Goal: Task Accomplishment & Management: Manage account settings

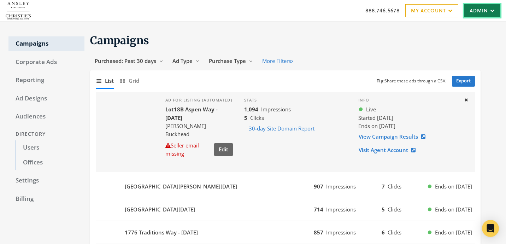
click at [479, 11] on link "Admin" at bounding box center [482, 10] width 36 height 13
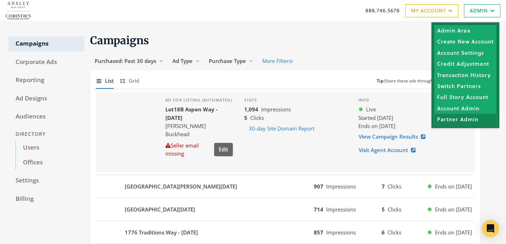
click at [449, 117] on link "Partner Admin" at bounding box center [466, 119] width 62 height 11
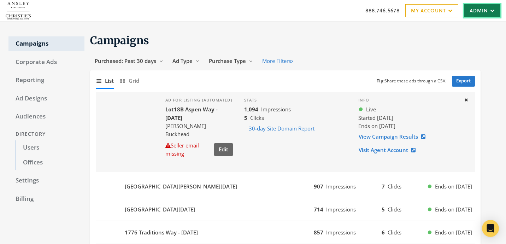
click at [486, 6] on link "Admin" at bounding box center [482, 10] width 36 height 13
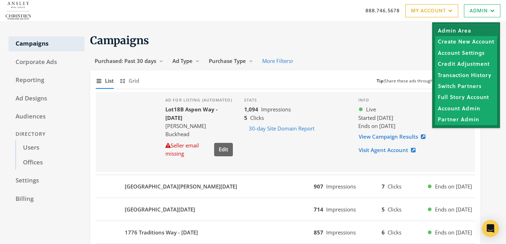
click at [470, 32] on link "Admin Area" at bounding box center [466, 30] width 62 height 11
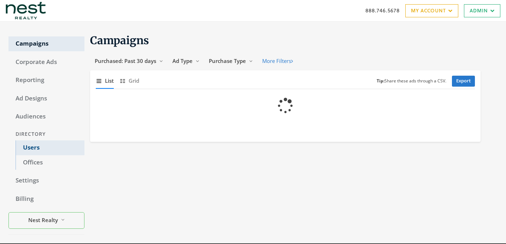
click at [52, 149] on link "Users" at bounding box center [50, 147] width 69 height 15
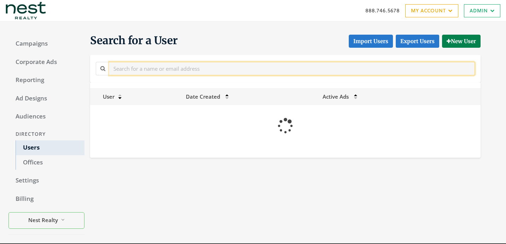
click at [245, 70] on input "text" at bounding box center [292, 68] width 366 height 13
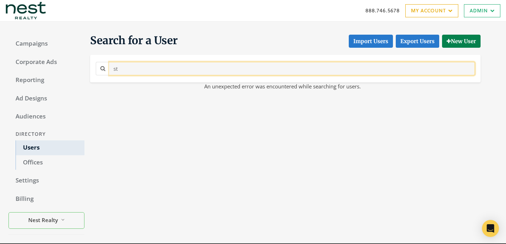
type input "s"
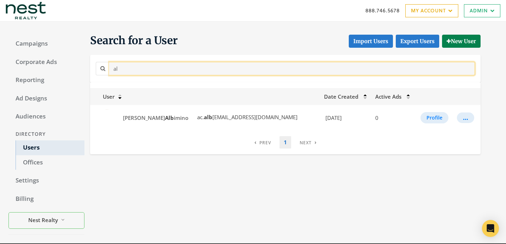
type input "a"
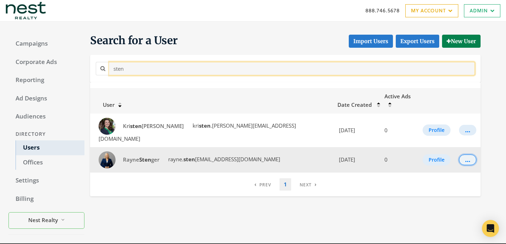
type input "sten"
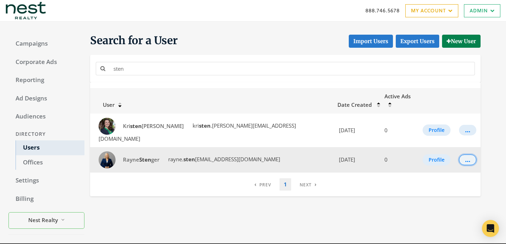
click at [464, 155] on button "..." at bounding box center [467, 160] width 17 height 11
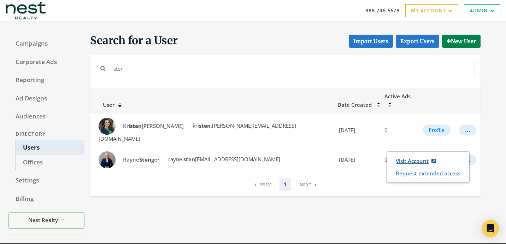
click at [422, 161] on link "Visit Account" at bounding box center [415, 161] width 49 height 13
click at [290, 76] on div "sten" at bounding box center [285, 68] width 383 height 16
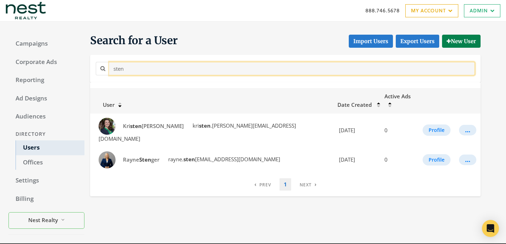
click at [290, 73] on input "sten" at bounding box center [292, 68] width 366 height 13
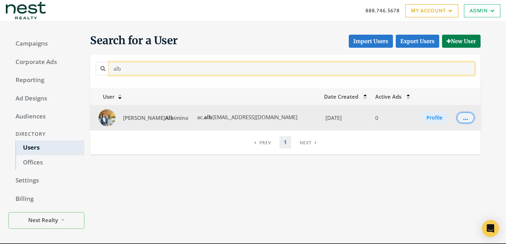
type input "alb"
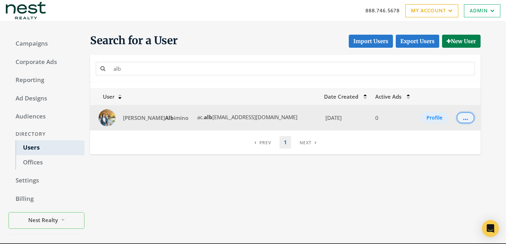
click at [463, 118] on div "..." at bounding box center [465, 117] width 5 height 1
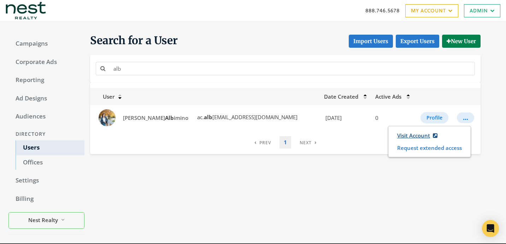
click at [423, 136] on link "Visit Account" at bounding box center [417, 135] width 49 height 13
